Goal: Task Accomplishment & Management: Use online tool/utility

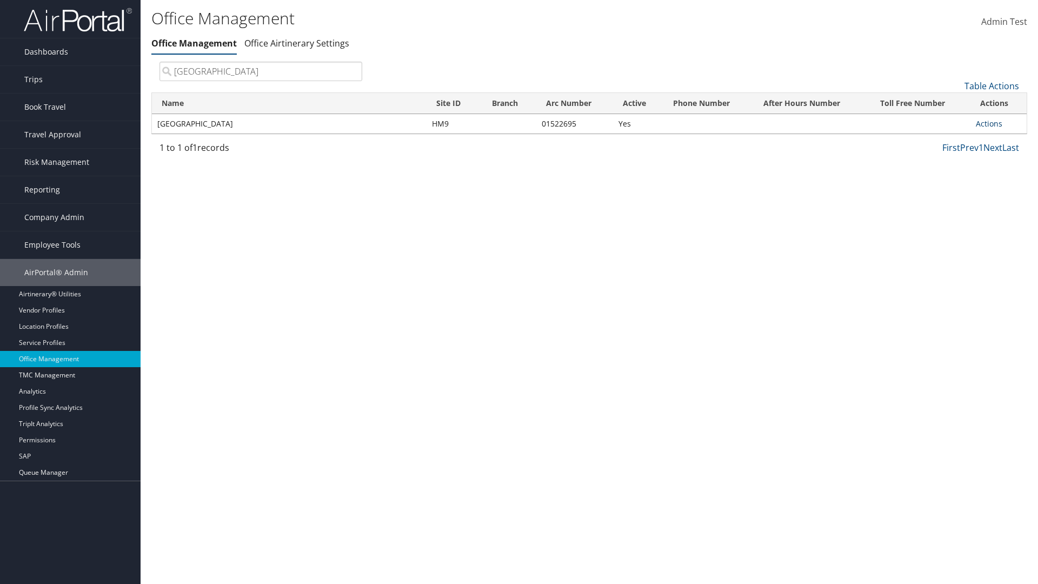
type input "[GEOGRAPHIC_DATA]"
click at [988, 123] on link "Actions" at bounding box center [988, 123] width 26 height 10
click at [953, 176] on link "Manage Banner Ads" at bounding box center [952, 176] width 91 height 18
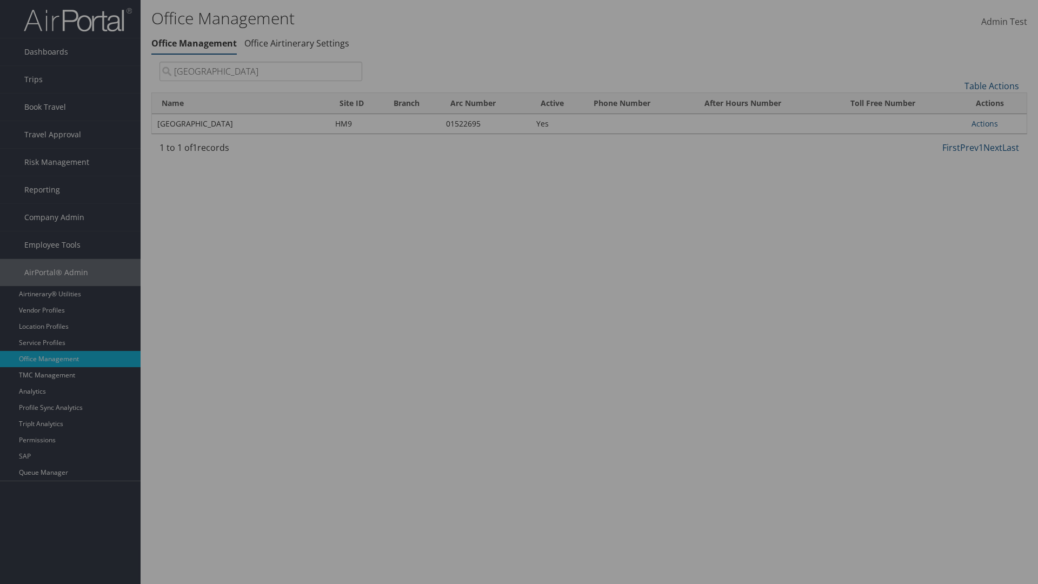
click at [0, 0] on link "Table Actions" at bounding box center [0, 0] width 0 height 0
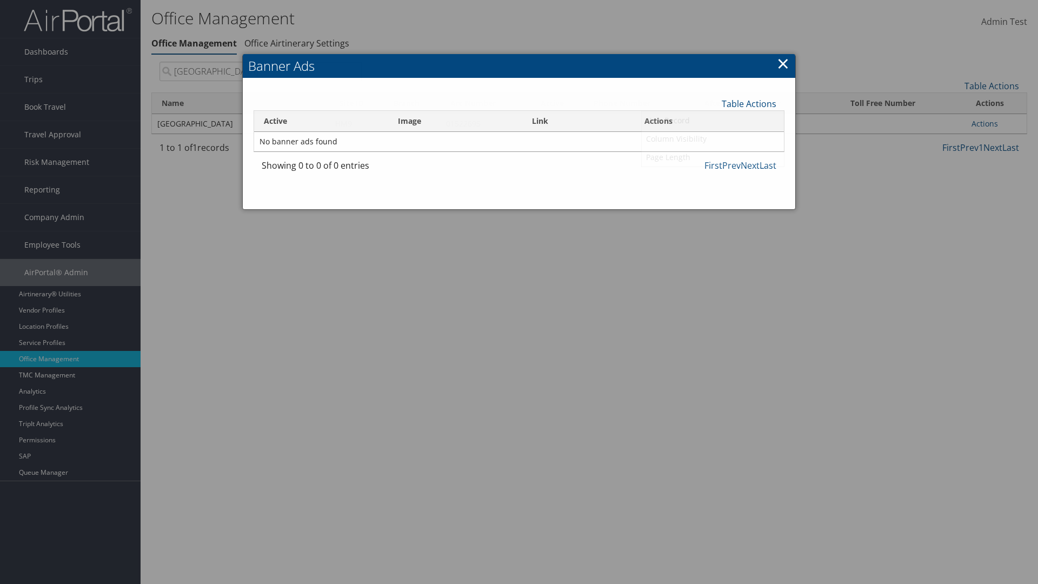
click at [712, 120] on link "New Record" at bounding box center [712, 120] width 142 height 18
